Goal: Communication & Community: Ask a question

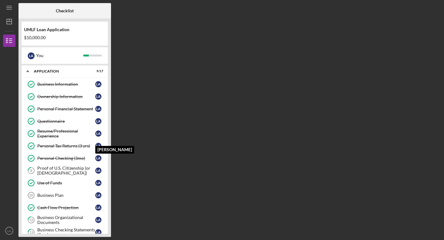
scroll to position [130, 0]
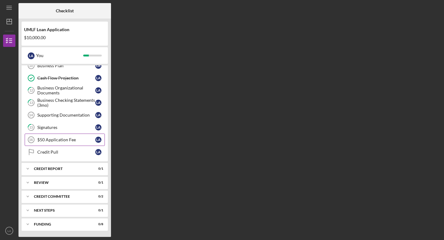
click at [60, 140] on div "$50 Application Fee" at bounding box center [66, 139] width 58 height 5
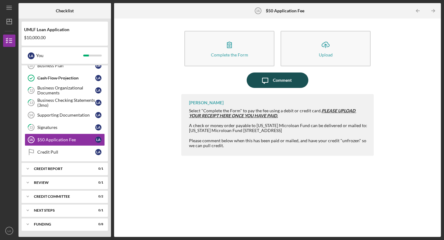
click at [278, 84] on div "Comment" at bounding box center [282, 79] width 19 height 15
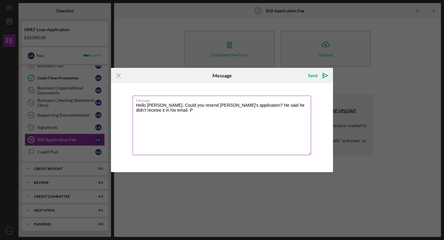
click at [231, 105] on textarea "Hello [PERSON_NAME]. Could you resend [PERSON_NAME]'s application? He said he d…" at bounding box center [222, 126] width 179 height 60
click at [157, 112] on textarea "Hello [PERSON_NAME]. Could you resend [PERSON_NAME]'s application, please? He s…" at bounding box center [222, 126] width 179 height 60
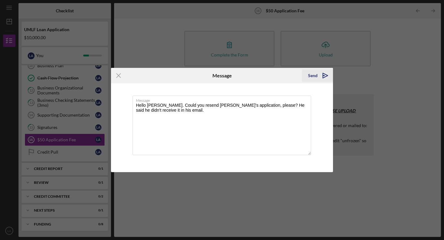
type textarea "Hello [PERSON_NAME]. Could you resend [PERSON_NAME]'s application, please? He s…"
click at [318, 77] on icon "Icon/icon-invite-send" at bounding box center [325, 75] width 15 height 15
